Goal: Find specific fact: Find specific fact

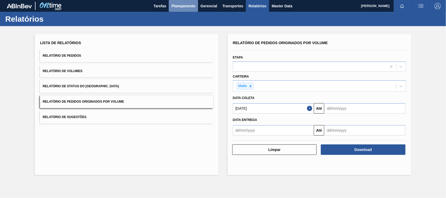
click at [180, 9] on span "Planejamento" at bounding box center [183, 6] width 24 height 6
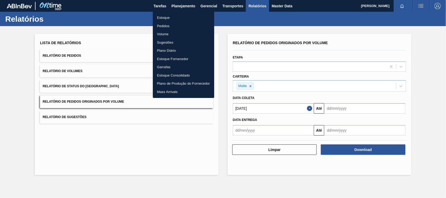
click at [170, 17] on li "Estoque" at bounding box center [183, 18] width 61 height 8
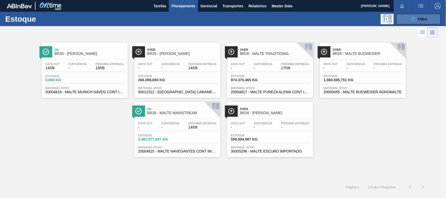
click at [412, 16] on icon "089F7B8B-B2A5-4AFE-B5C0-19BA573D28AC" at bounding box center [413, 19] width 6 height 6
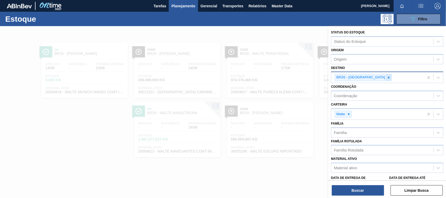
click at [387, 78] on icon at bounding box center [389, 78] width 4 height 4
click at [58, 53] on div at bounding box center [223, 125] width 446 height 198
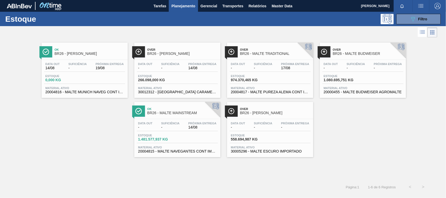
click at [72, 58] on div "Ok BR26 - MALTE MUNIQUE" at bounding box center [90, 52] width 71 height 12
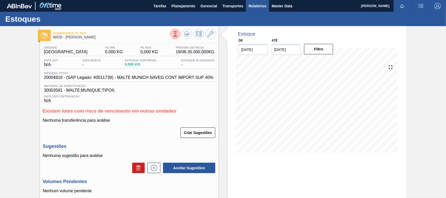
click at [258, 10] on button "Relatórios" at bounding box center [257, 6] width 23 height 12
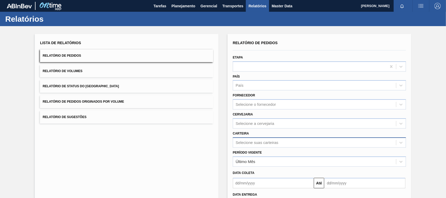
scroll to position [43, 0]
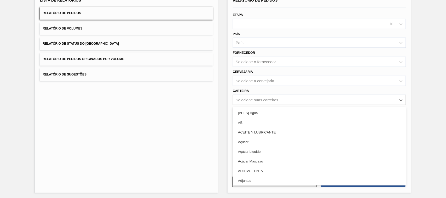
click at [250, 101] on div "Selecione suas carteiras" at bounding box center [257, 100] width 43 height 4
type input "adj"
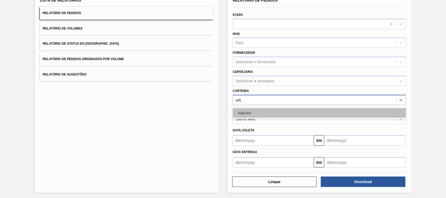
click at [251, 108] on div "Adjuntos" at bounding box center [319, 113] width 173 height 10
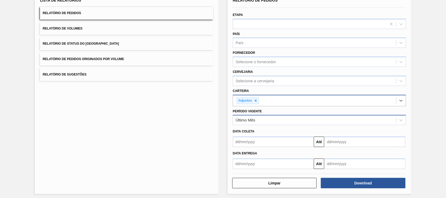
click at [246, 115] on div "Último Mês" at bounding box center [319, 120] width 173 height 10
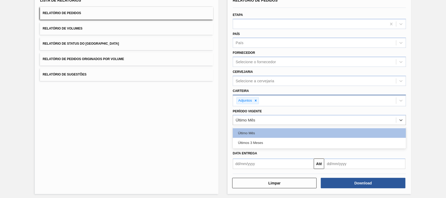
click at [418, 136] on div "Lista de Relatórios Relatório de Pedidos Relatório de Volumes Relatório de Stat…" at bounding box center [223, 92] width 446 height 217
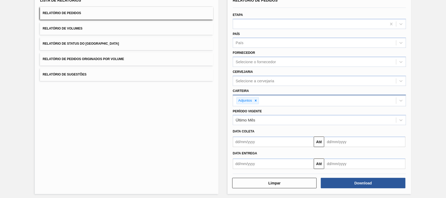
click at [264, 141] on input "text" at bounding box center [273, 142] width 81 height 10
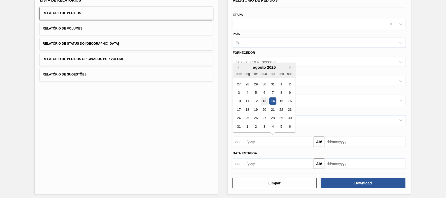
click at [267, 101] on div "13" at bounding box center [264, 101] width 7 height 7
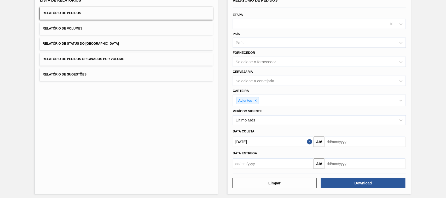
click at [278, 143] on input "13/08/2025" at bounding box center [273, 142] width 81 height 10
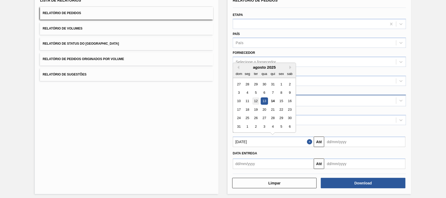
click at [257, 101] on div "12" at bounding box center [255, 101] width 7 height 7
type input "12/08/2025"
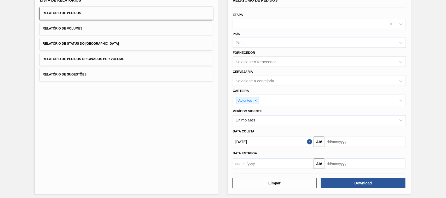
click at [247, 63] on div "Selecione o fornecedor" at bounding box center [256, 62] width 40 height 4
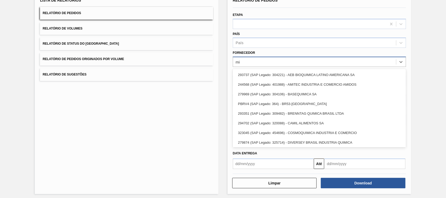
type input "m"
click at [187, 105] on div "Lista de Relatórios Relatório de Pedidos Relatório de Volumes Relatório de Stat…" at bounding box center [127, 92] width 184 height 203
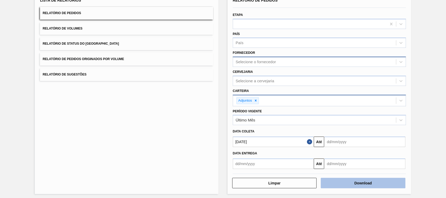
click at [343, 181] on button "Download" at bounding box center [363, 183] width 84 height 10
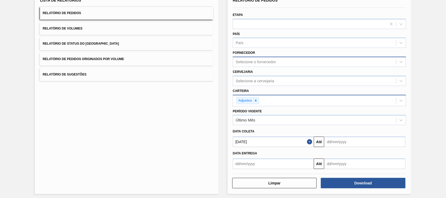
scroll to position [0, 0]
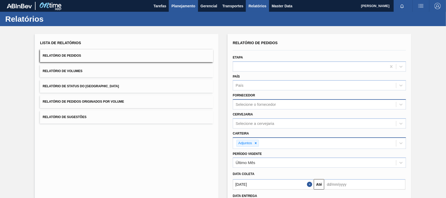
click at [172, 4] on span "Planejamento" at bounding box center [183, 6] width 24 height 6
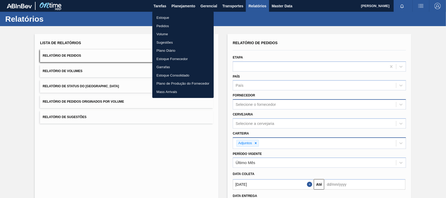
click at [163, 19] on li "Estoque" at bounding box center [182, 18] width 61 height 8
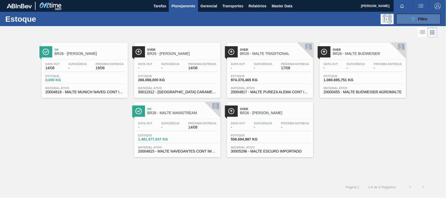
click at [413, 17] on icon "089F7B8B-B2A5-4AFE-B5C0-19BA573D28AC" at bounding box center [413, 19] width 6 height 6
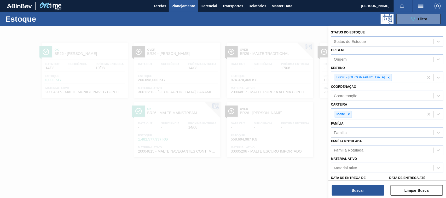
click at [97, 55] on div at bounding box center [223, 125] width 446 height 198
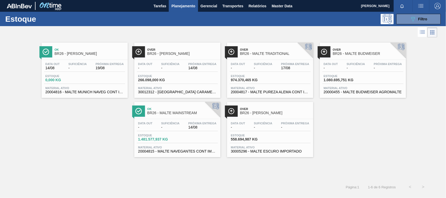
click at [86, 55] on span "BR26 - [PERSON_NAME]" at bounding box center [90, 54] width 71 height 4
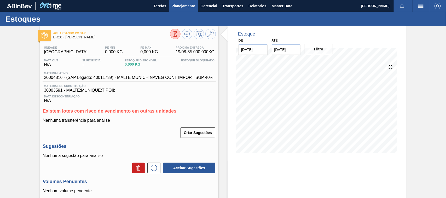
click at [187, 7] on span "Planejamento" at bounding box center [183, 6] width 24 height 6
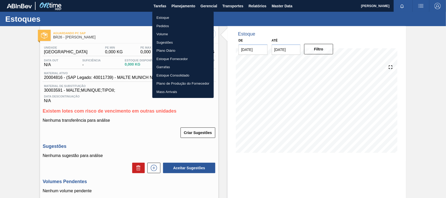
click at [156, 19] on li "Estoque" at bounding box center [182, 18] width 61 height 8
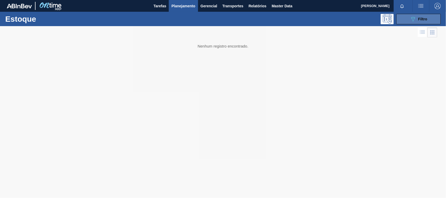
click at [417, 17] on div "089F7B8B-B2A5-4AFE-B5C0-19BA573D28AC Filtro" at bounding box center [419, 19] width 18 height 6
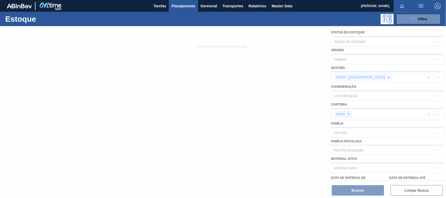
click at [370, 78] on div at bounding box center [223, 112] width 446 height 172
click at [412, 20] on icon "089F7B8B-B2A5-4AFE-B5C0-19BA573D28AC" at bounding box center [413, 19] width 6 height 6
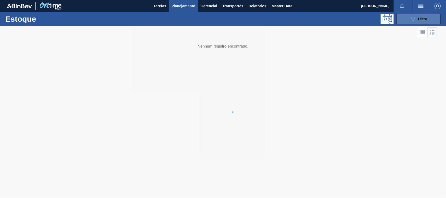
click at [415, 20] on icon "089F7B8B-B2A5-4AFE-B5C0-19BA573D28AC" at bounding box center [413, 19] width 6 height 6
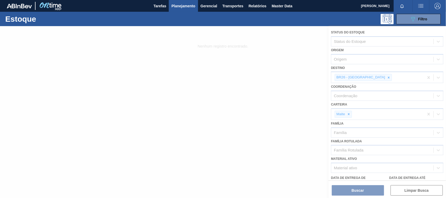
click at [183, 5] on span "Planejamento" at bounding box center [183, 6] width 24 height 6
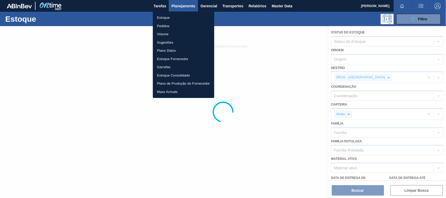
click at [162, 17] on li "Estoque" at bounding box center [183, 18] width 61 height 8
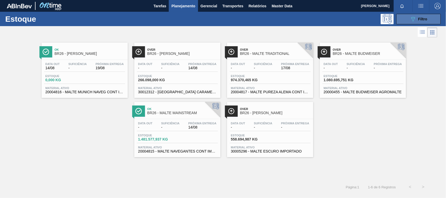
click at [409, 16] on button "089F7B8B-B2A5-4AFE-B5C0-19BA573D28AC Filtro" at bounding box center [418, 19] width 44 height 10
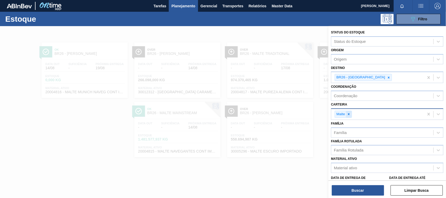
click at [350, 114] on icon at bounding box center [349, 114] width 2 height 2
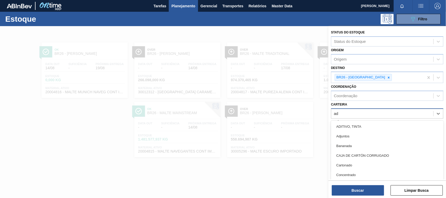
type input "adj"
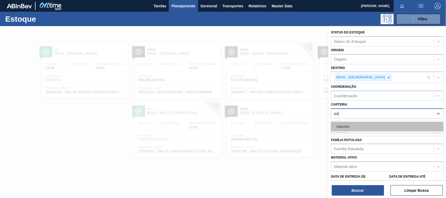
click at [346, 124] on div "Adjuntos" at bounding box center [387, 127] width 112 height 10
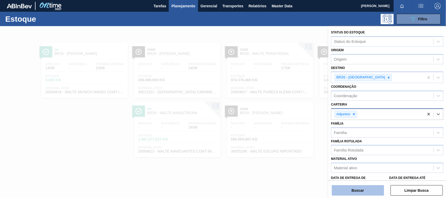
click at [352, 188] on button "Buscar" at bounding box center [358, 190] width 52 height 10
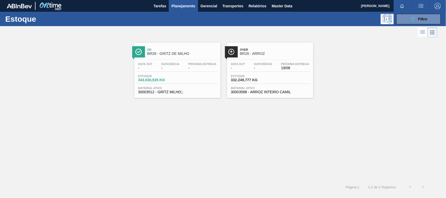
click at [176, 53] on span "BR26 - GRITZ DE MILHO" at bounding box center [182, 54] width 71 height 4
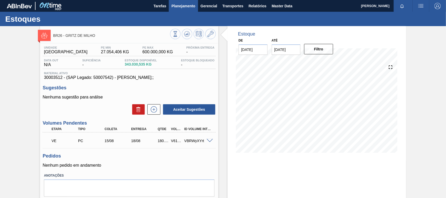
click at [180, 5] on span "Planejamento" at bounding box center [183, 6] width 24 height 6
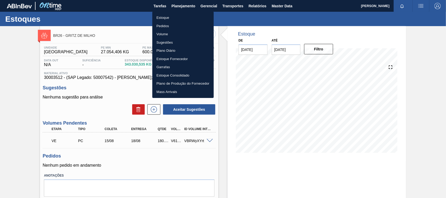
click at [163, 16] on li "Estoque" at bounding box center [182, 18] width 61 height 8
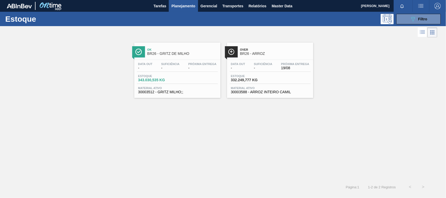
click at [181, 51] on span "Ok" at bounding box center [182, 49] width 71 height 3
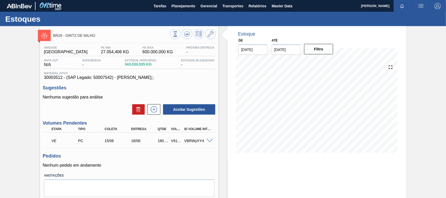
scroll to position [26, 0]
click at [183, 7] on span "Planejamento" at bounding box center [183, 6] width 24 height 6
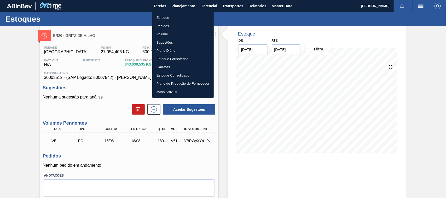
click at [163, 17] on li "Estoque" at bounding box center [182, 18] width 61 height 8
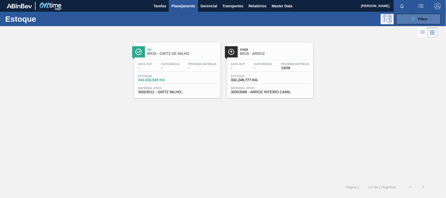
click at [409, 18] on button "089F7B8B-B2A5-4AFE-B5C0-19BA573D28AC Filtro" at bounding box center [418, 19] width 44 height 10
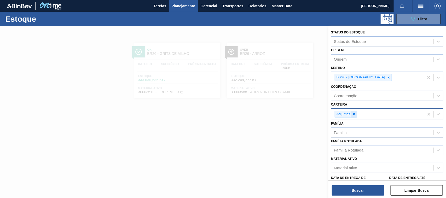
click at [354, 114] on icon at bounding box center [354, 114] width 4 height 4
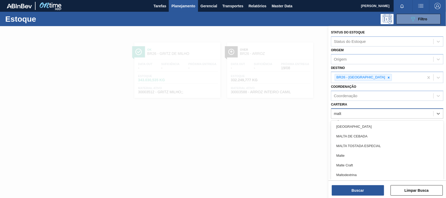
type input "malte"
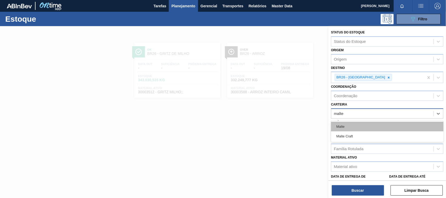
click at [346, 128] on div "Malte" at bounding box center [387, 127] width 112 height 10
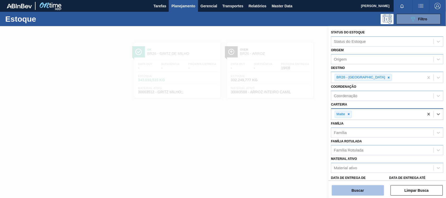
click at [360, 192] on button "Buscar" at bounding box center [358, 190] width 52 height 10
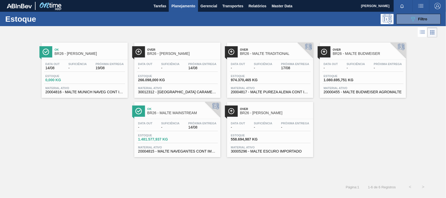
click at [77, 50] on span "Ok" at bounding box center [90, 49] width 71 height 3
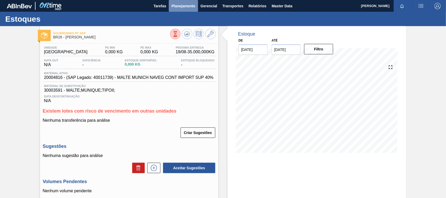
click at [176, 4] on span "Planejamento" at bounding box center [183, 6] width 24 height 6
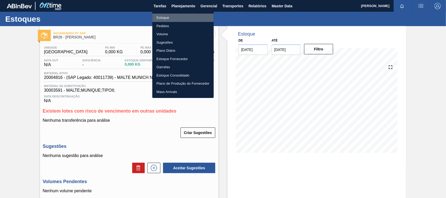
click at [163, 16] on li "Estoque" at bounding box center [182, 18] width 61 height 8
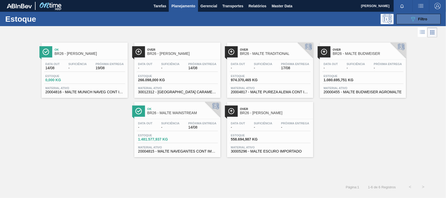
click at [405, 20] on button "089F7B8B-B2A5-4AFE-B5C0-19BA573D28AC Filtro" at bounding box center [418, 19] width 44 height 10
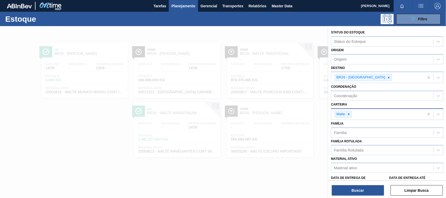
click at [372, 115] on div "Malte" at bounding box center [377, 114] width 93 height 11
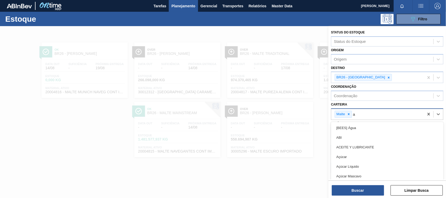
type input "ad"
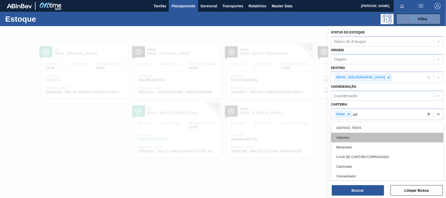
click at [351, 138] on div "Adjuntos" at bounding box center [387, 138] width 112 height 10
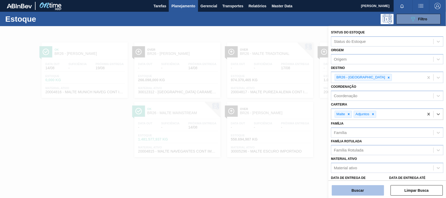
click at [360, 189] on button "Buscar" at bounding box center [358, 190] width 52 height 10
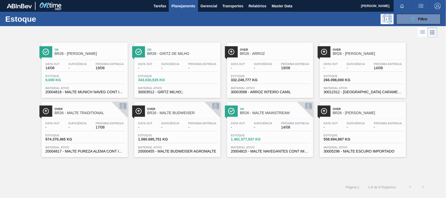
click at [178, 54] on span "BR26 - GRITZ DE MILHO" at bounding box center [182, 54] width 71 height 4
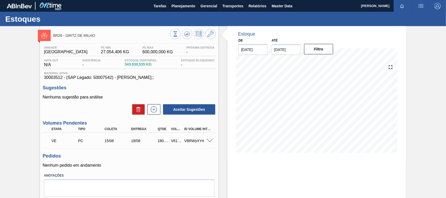
click at [173, 141] on div "V616015" at bounding box center [177, 141] width 14 height 4
click at [178, 7] on span "Planejamento" at bounding box center [183, 6] width 24 height 6
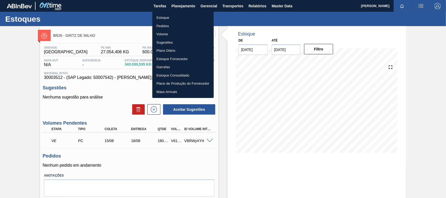
click at [166, 16] on li "Estoque" at bounding box center [182, 18] width 61 height 8
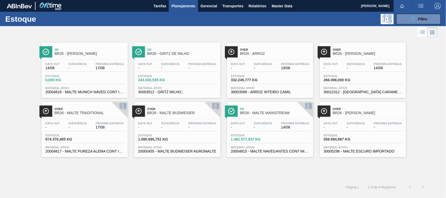
click at [85, 54] on span "BR26 - [PERSON_NAME]" at bounding box center [90, 54] width 71 height 4
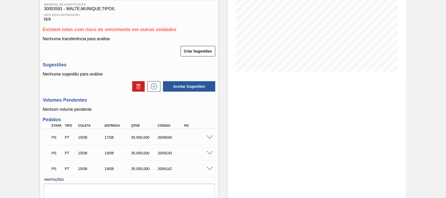
scroll to position [103, 0]
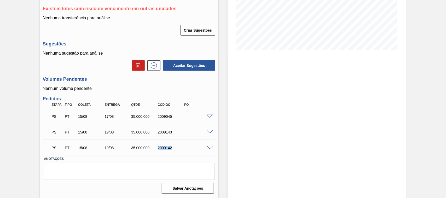
drag, startPoint x: 171, startPoint y: 147, endPoint x: 158, endPoint y: 147, distance: 13.1
click at [158, 147] on div "2009142" at bounding box center [172, 148] width 30 height 4
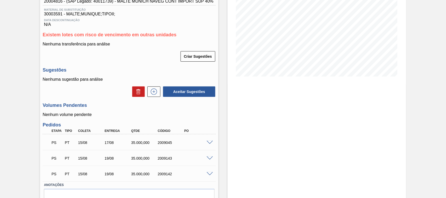
click at [207, 143] on span at bounding box center [210, 143] width 6 height 4
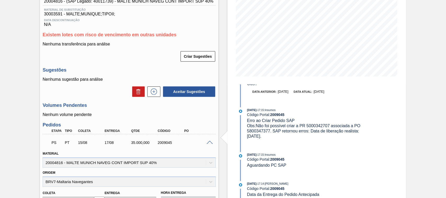
scroll to position [0, 0]
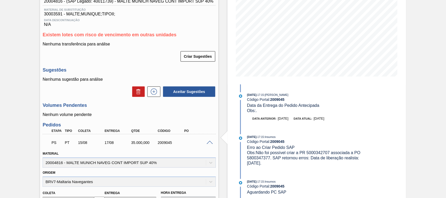
click at [208, 144] on span at bounding box center [210, 143] width 6 height 4
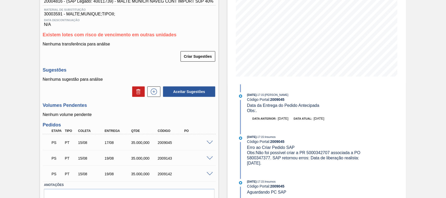
click at [208, 158] on span at bounding box center [210, 159] width 6 height 4
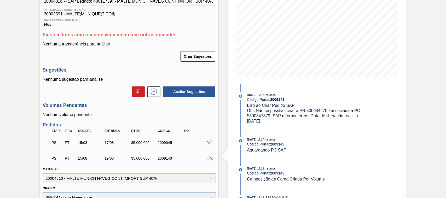
scroll to position [103, 0]
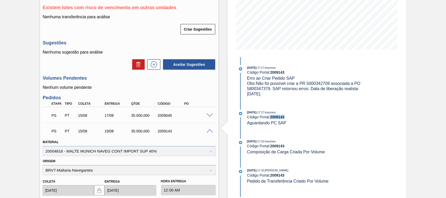
drag, startPoint x: 287, startPoint y: 118, endPoint x: 272, endPoint y: 118, distance: 14.9
click at [272, 118] on div "Código Portal: 2009143" at bounding box center [309, 117] width 124 height 4
copy strong "2009143"
click at [209, 132] on span at bounding box center [210, 131] width 6 height 4
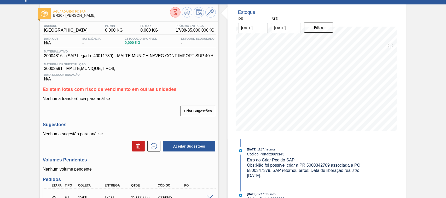
scroll to position [0, 0]
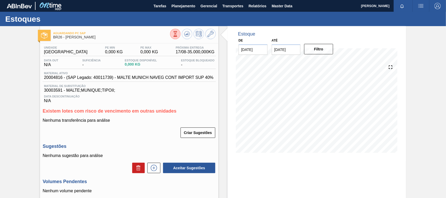
scroll to position [82, 0]
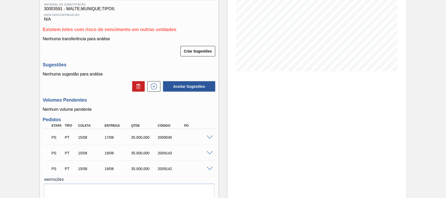
click at [209, 139] on span at bounding box center [210, 138] width 6 height 4
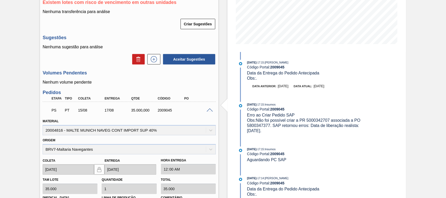
scroll to position [136, 0]
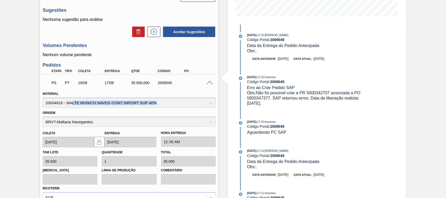
drag, startPoint x: 166, startPoint y: 102, endPoint x: 71, endPoint y: 104, distance: 94.9
click at [71, 104] on div "Material 20004816 - MALTE MUNICH NAVEG CONT IMPORT SUP 40%" at bounding box center [129, 99] width 173 height 18
click at [177, 116] on div "Origem BRV7-Maltaria Navegantes" at bounding box center [129, 118] width 173 height 18
drag, startPoint x: 159, startPoint y: 101, endPoint x: 66, endPoint y: 105, distance: 92.6
click at [66, 105] on div "Material 20004816 - MALTE MUNICH NAVEG CONT IMPORT SUP 40%" at bounding box center [129, 99] width 173 height 18
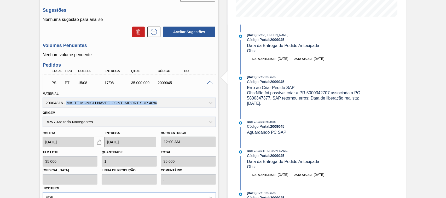
copy div "MALTE MUNICH NAVEG CONT IMPORT SUP 40%"
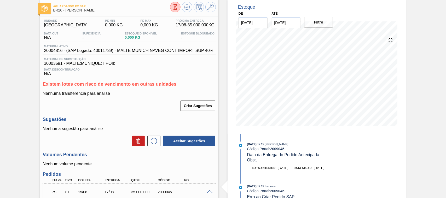
scroll to position [0, 0]
